Goal: Information Seeking & Learning: Find specific fact

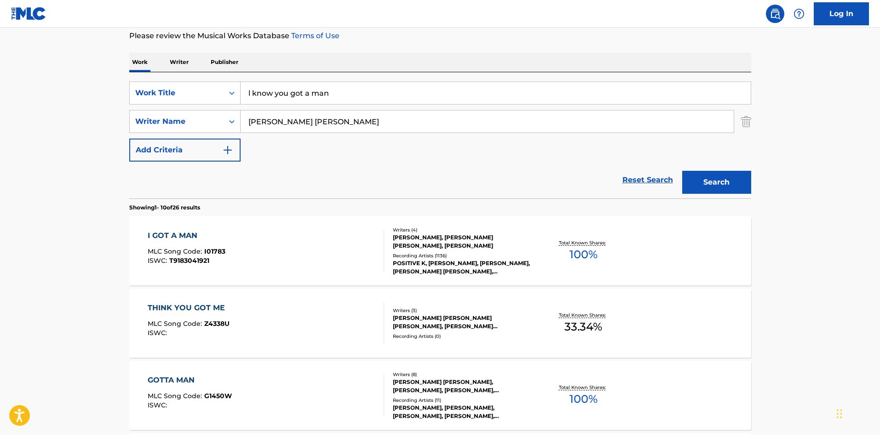
scroll to position [46, 0]
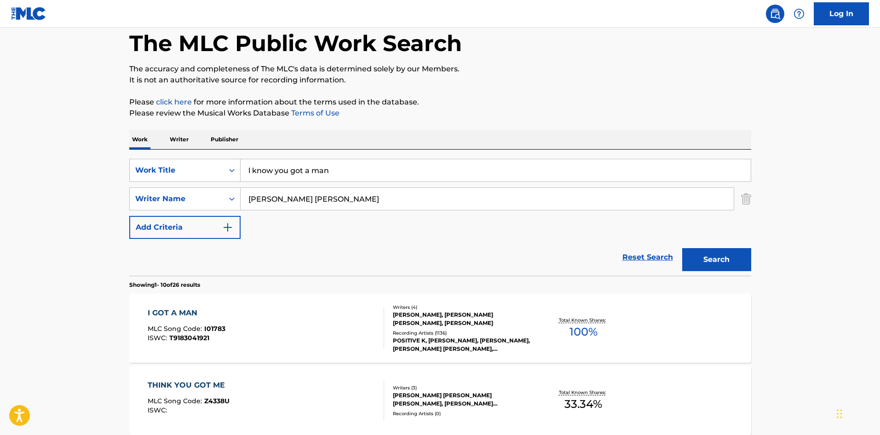
click at [222, 225] on img "Search Form" at bounding box center [227, 227] width 11 height 11
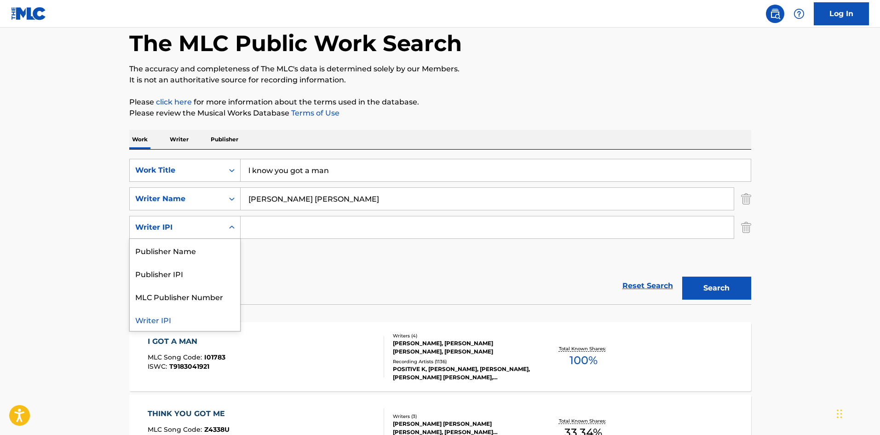
click at [222, 225] on div "Writer IPI" at bounding box center [177, 227] width 94 height 17
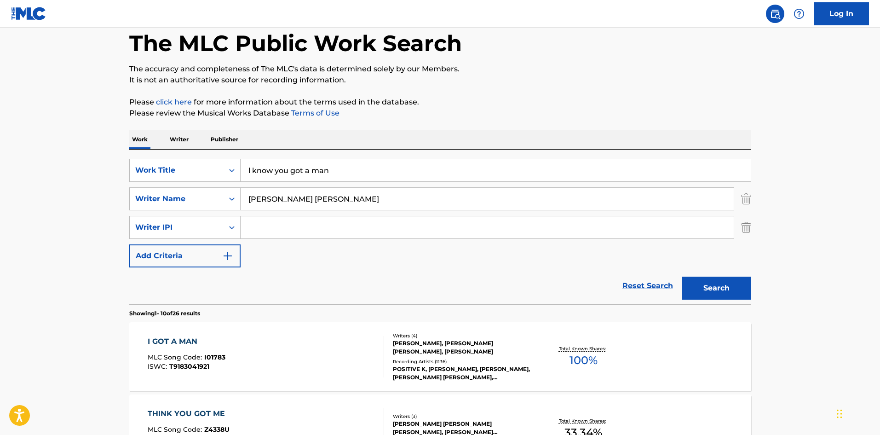
click at [193, 219] on div "Writer IPI" at bounding box center [177, 227] width 94 height 17
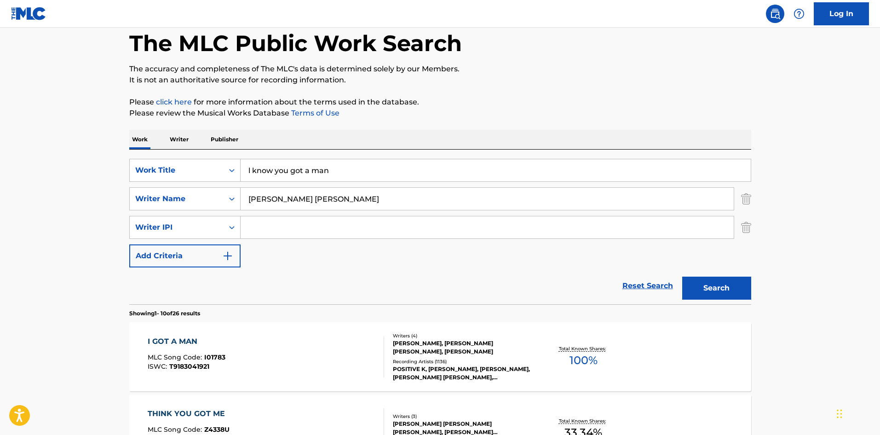
click at [745, 223] on img "Search Form" at bounding box center [746, 227] width 10 height 23
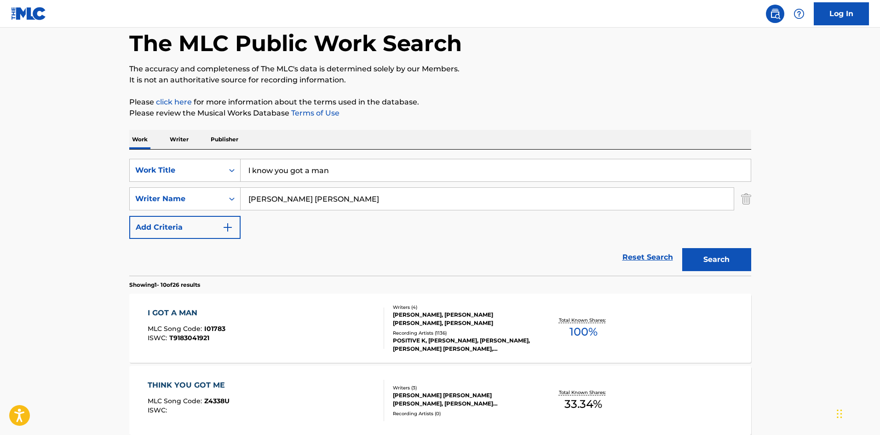
click at [241, 334] on div "I GOT A MAN MLC Song Code : I01783 ISWC : T9183041921" at bounding box center [266, 327] width 237 height 41
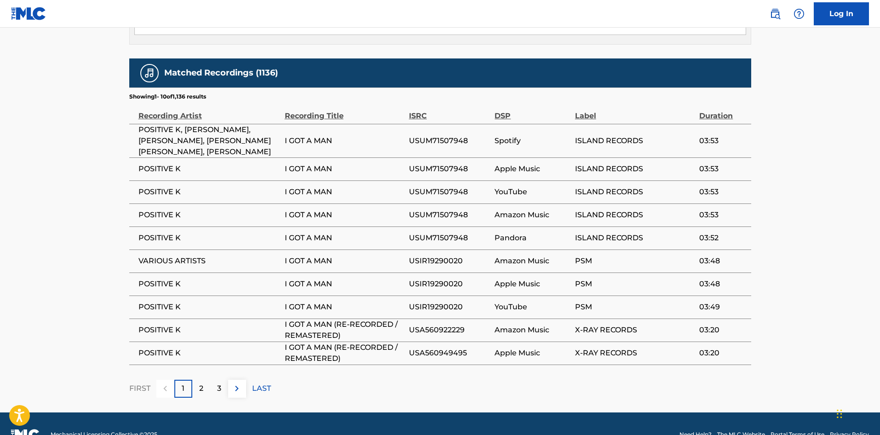
scroll to position [1112, 0]
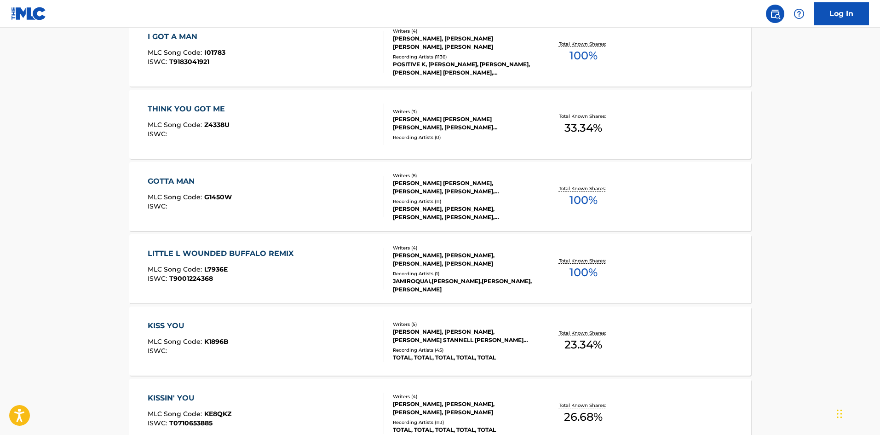
scroll to position [690, 0]
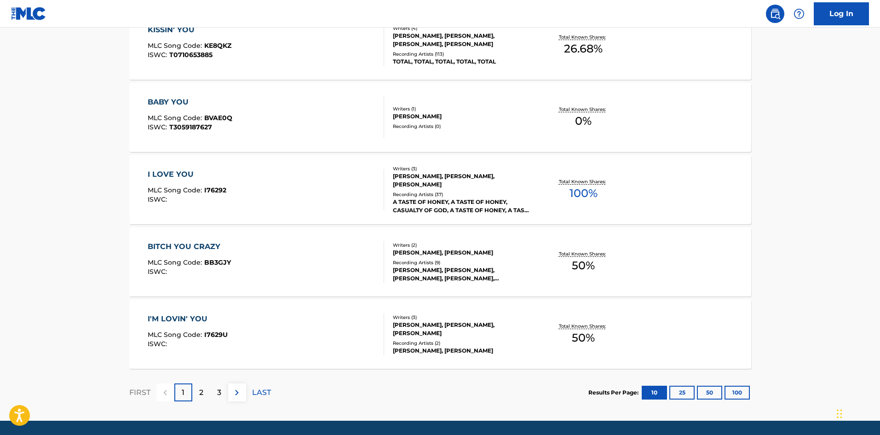
click at [196, 393] on div "2" at bounding box center [201, 392] width 18 height 18
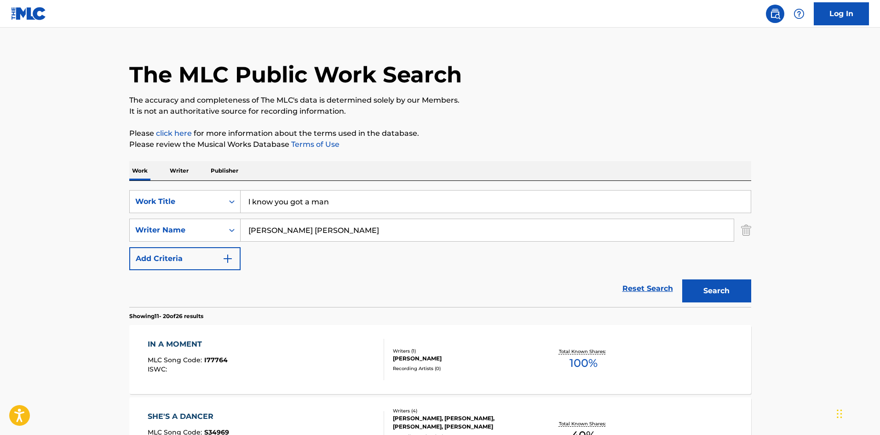
scroll to position [0, 0]
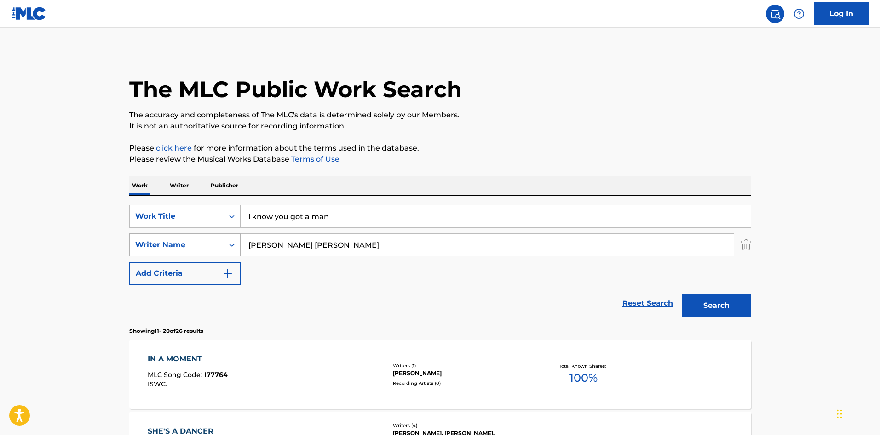
click at [209, 244] on div "Writer Name" at bounding box center [176, 244] width 83 height 11
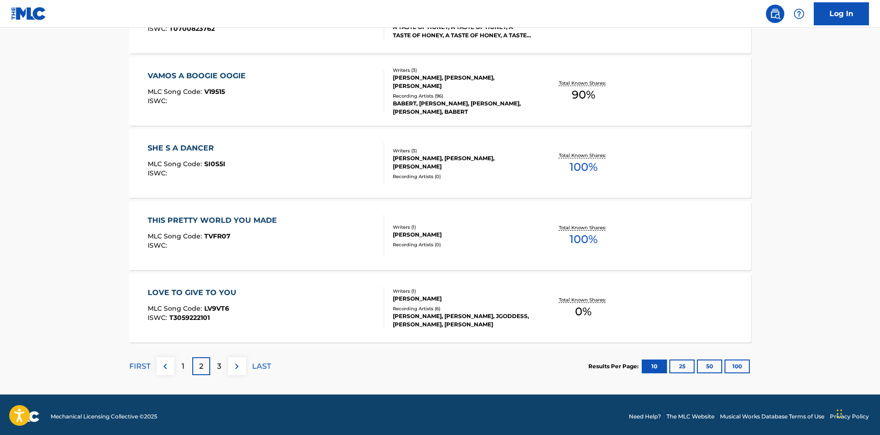
scroll to position [720, 0]
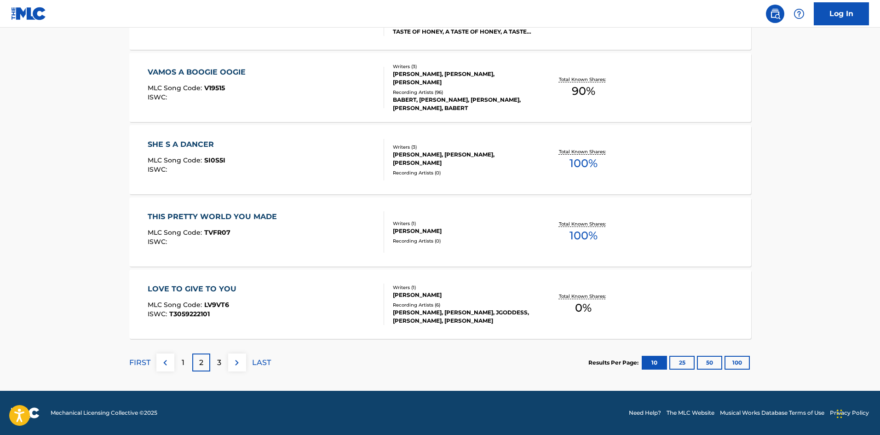
click at [182, 363] on p "1" at bounding box center [183, 362] width 3 height 11
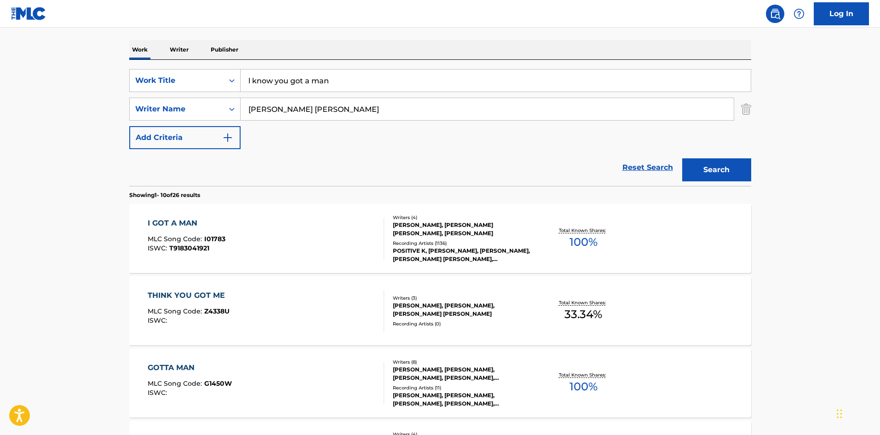
scroll to position [138, 0]
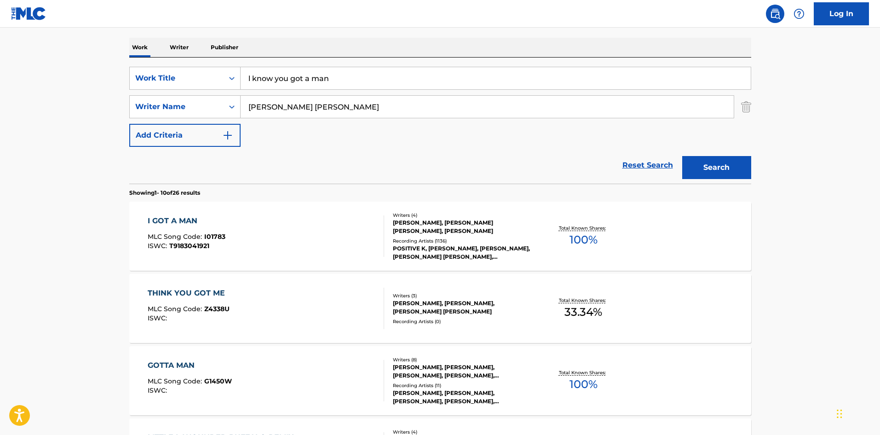
click at [247, 229] on div "I GOT A MAN MLC Song Code : I01783 ISWC : T9183041921" at bounding box center [266, 235] width 237 height 41
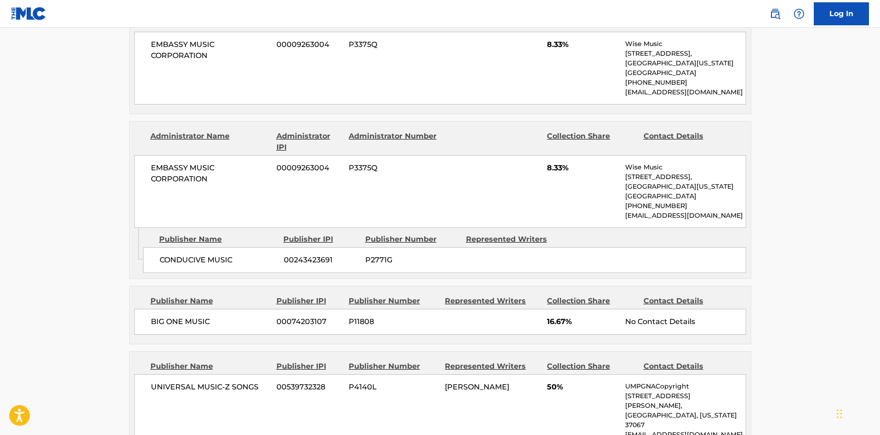
scroll to position [514, 0]
